Goal: Transaction & Acquisition: Purchase product/service

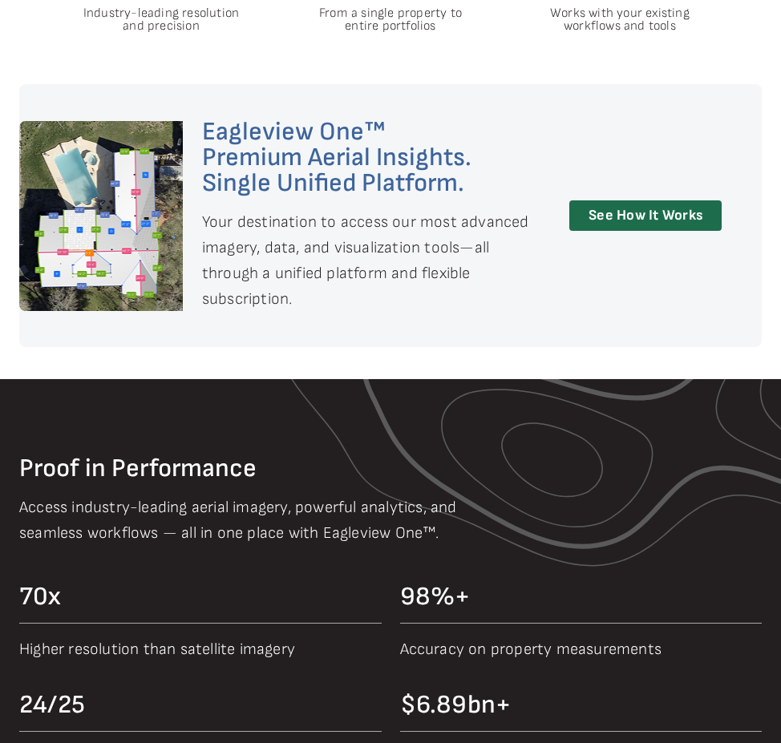
scroll to position [882, 0]
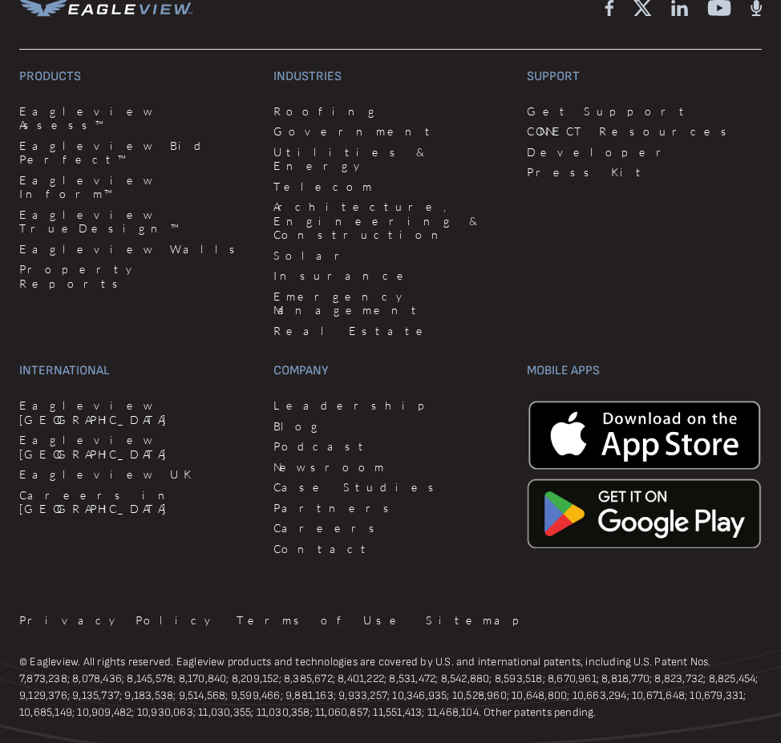
scroll to position [4690, 0]
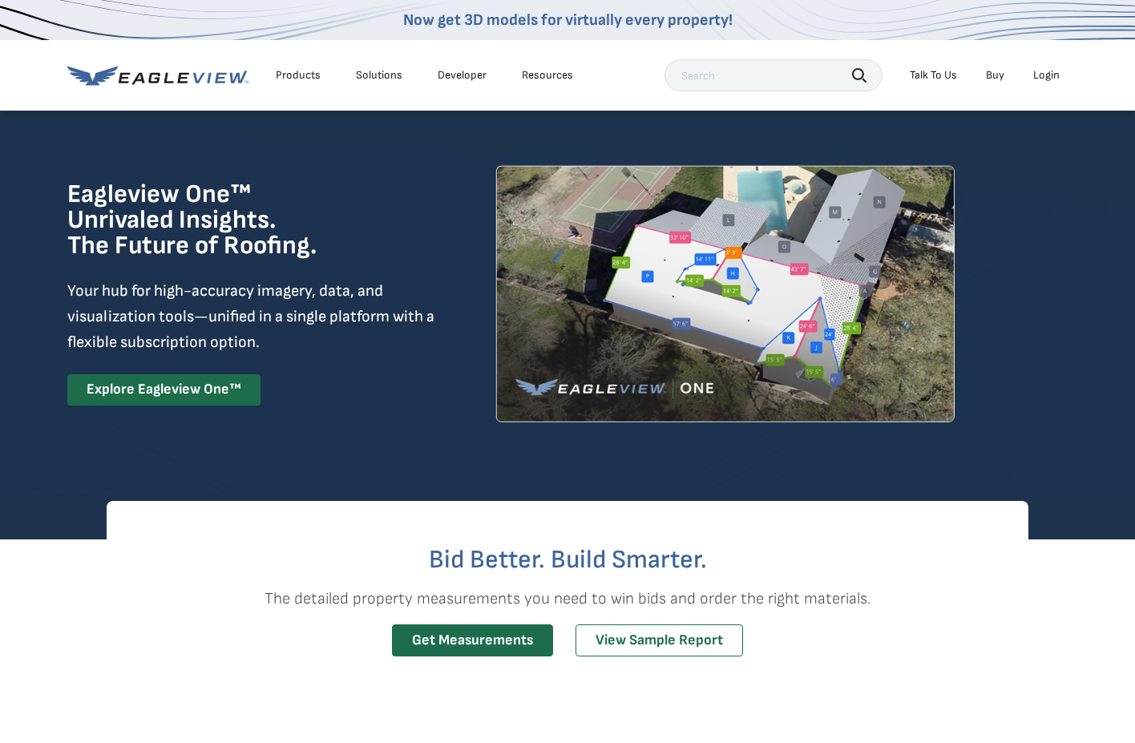
click at [1042, 73] on div "Login" at bounding box center [1046, 75] width 26 height 14
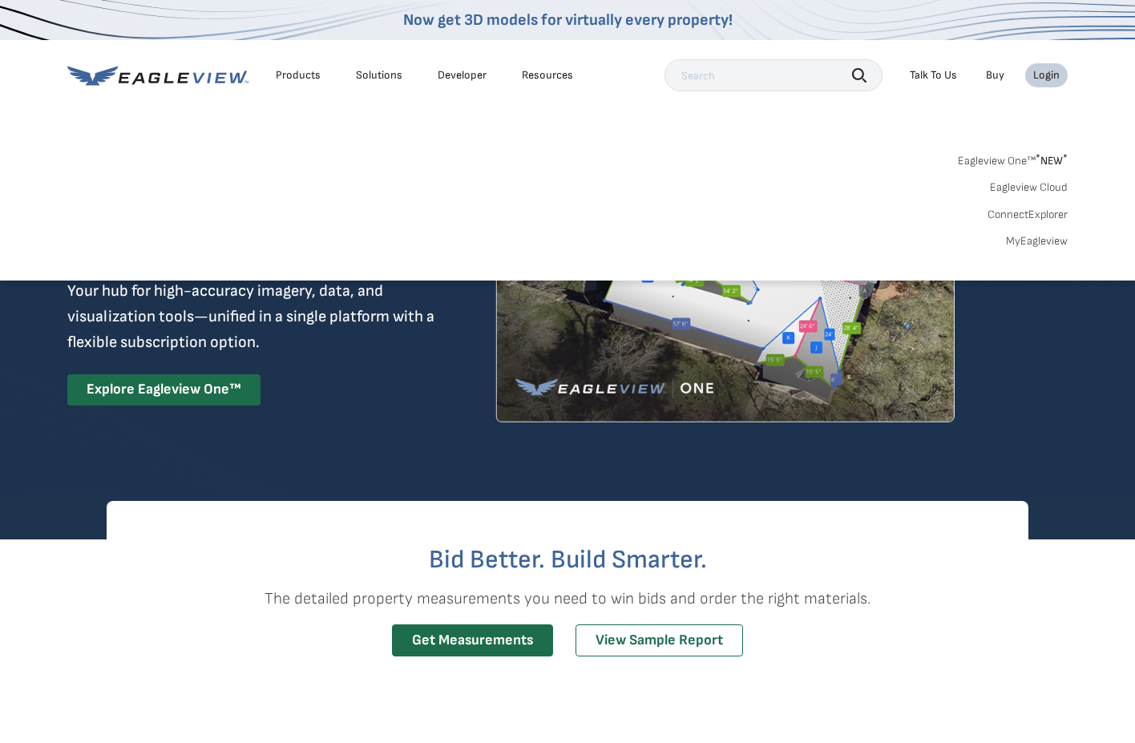
click at [1041, 70] on div "Login" at bounding box center [1046, 75] width 26 height 14
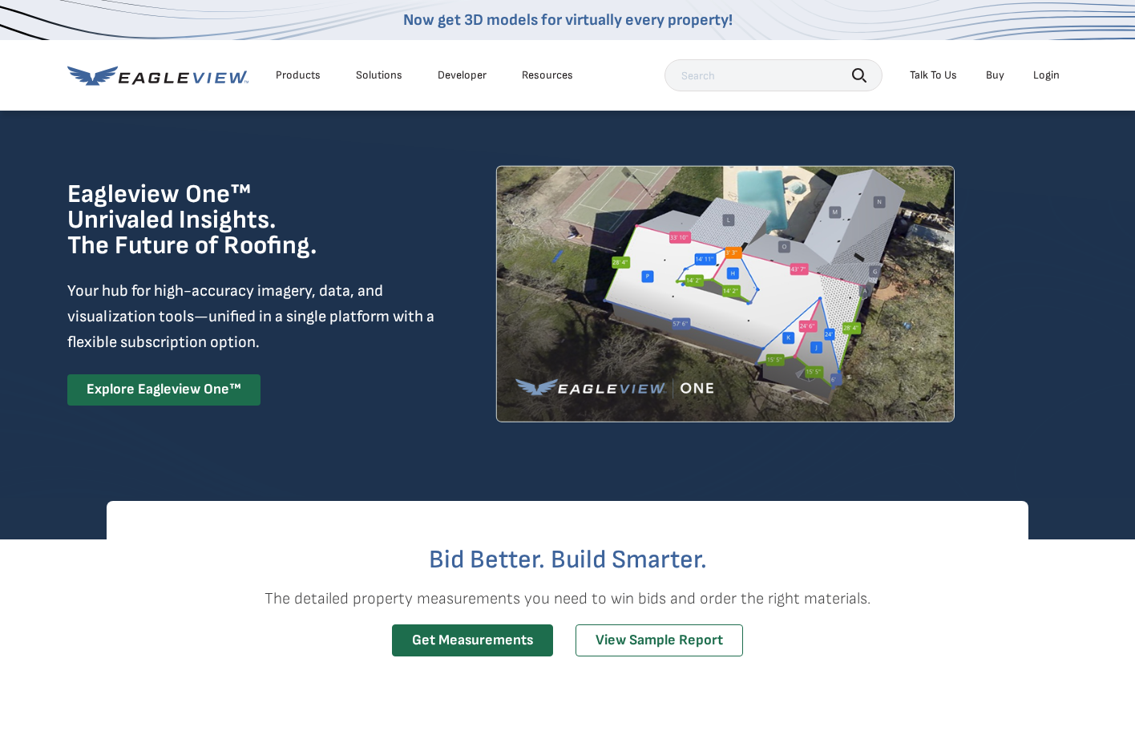
click at [1041, 70] on div "Login" at bounding box center [1046, 75] width 26 height 14
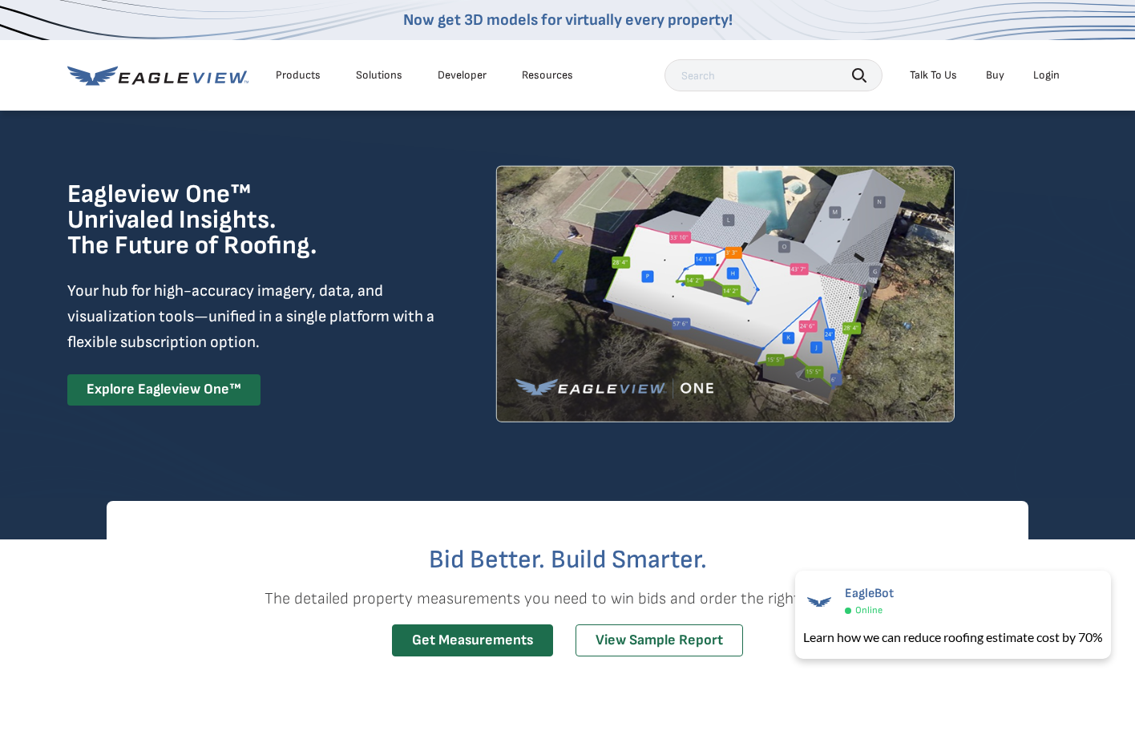
click at [1050, 71] on div "Login" at bounding box center [1046, 75] width 26 height 14
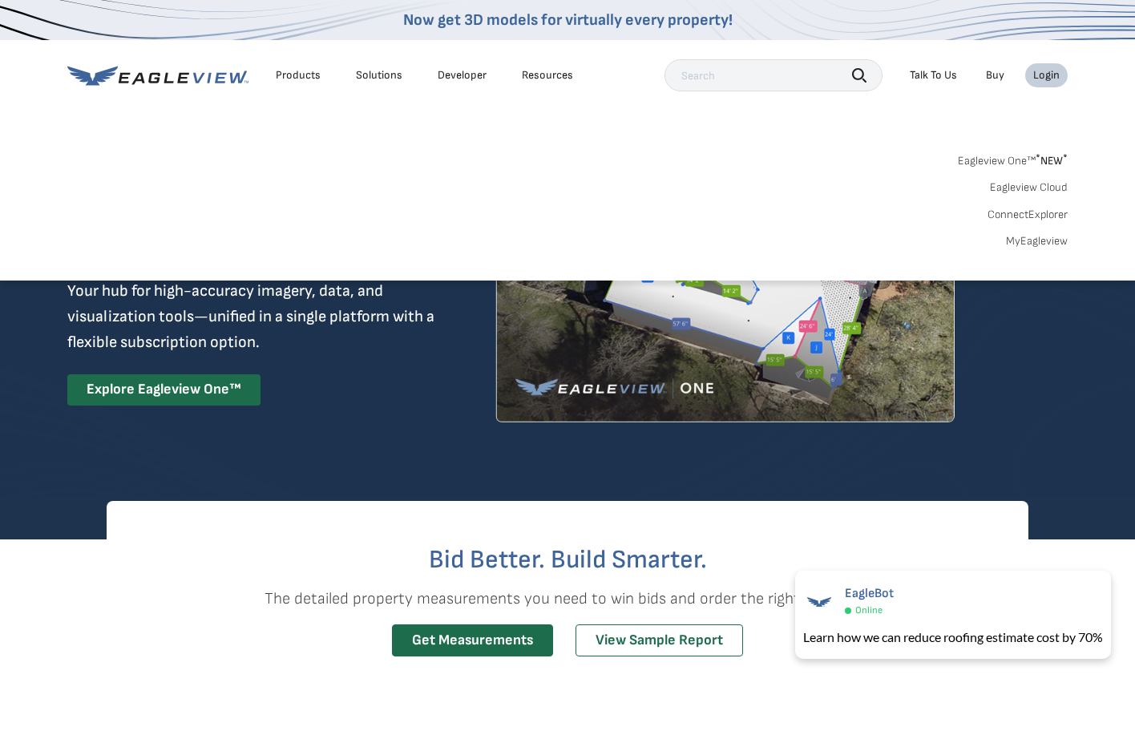
click at [1050, 71] on div "Login" at bounding box center [1046, 75] width 26 height 14
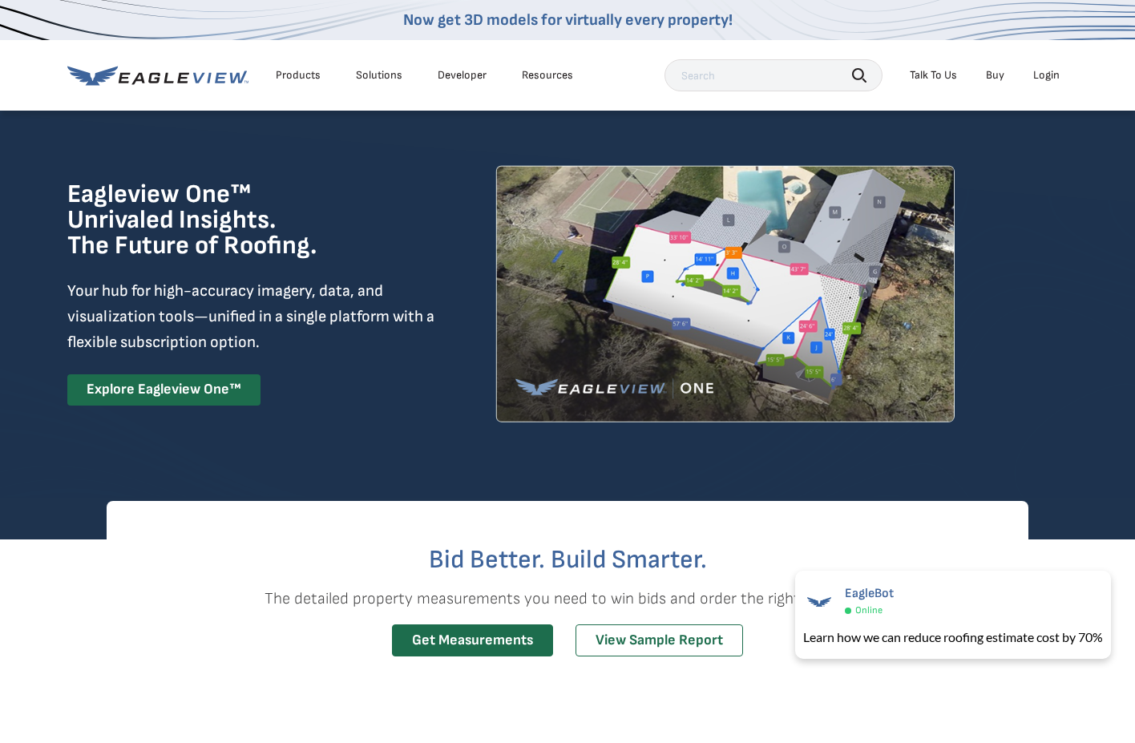
drag, startPoint x: 1050, startPoint y: 71, endPoint x: 1044, endPoint y: 83, distance: 13.3
click at [1044, 83] on li "Login" at bounding box center [1046, 75] width 42 height 24
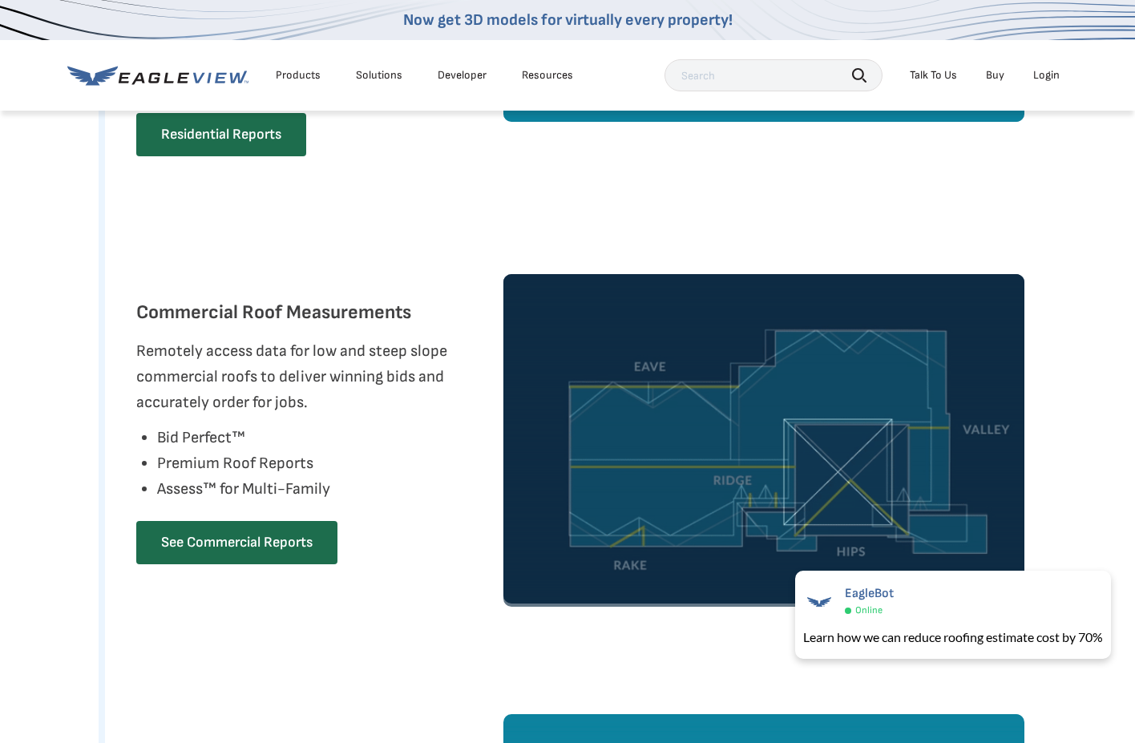
scroll to position [801, 0]
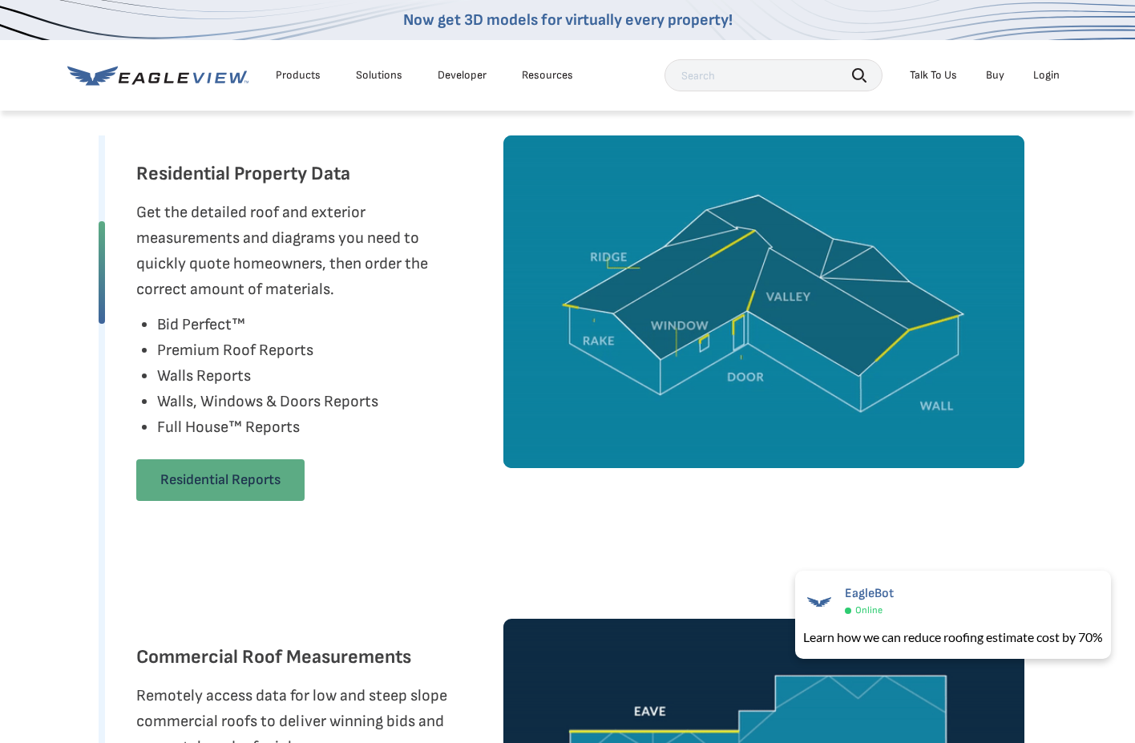
click at [222, 475] on link "Residential Reports" at bounding box center [220, 480] width 168 height 42
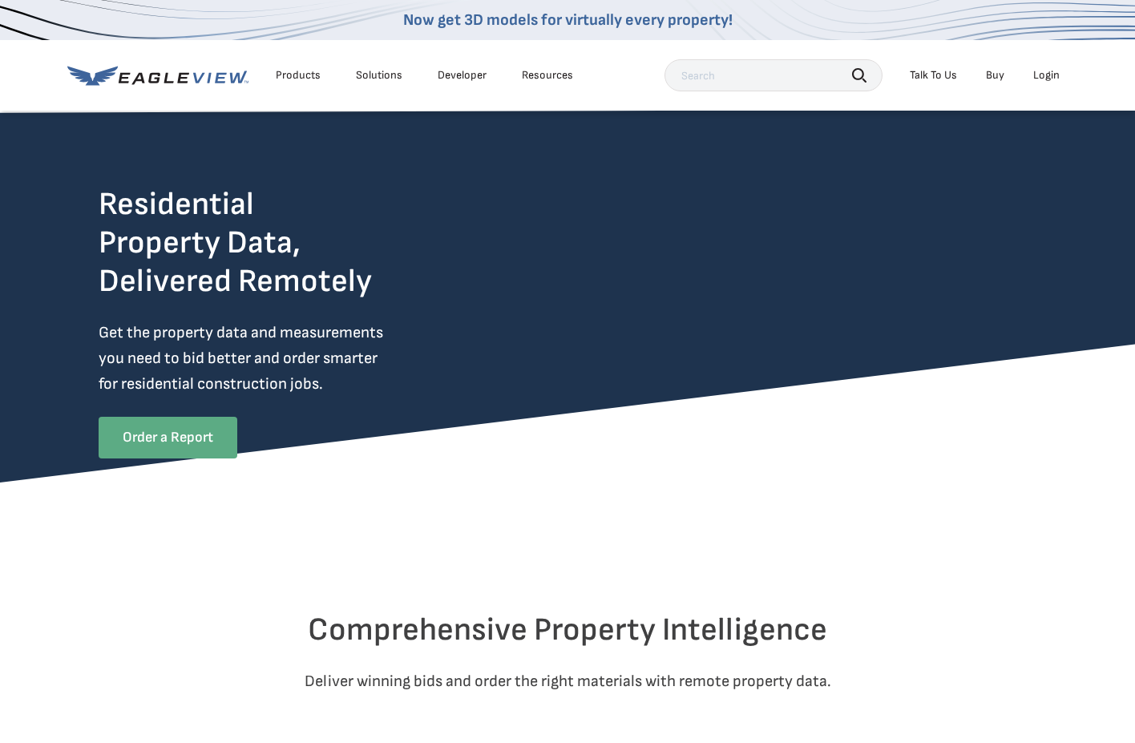
click at [193, 428] on link "Order a Report" at bounding box center [168, 438] width 139 height 42
